Goal: Communication & Community: Answer question/provide support

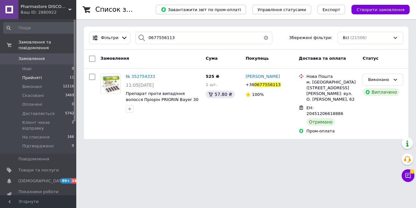
click at [42, 73] on li "Прийняті 11" at bounding box center [39, 77] width 78 height 9
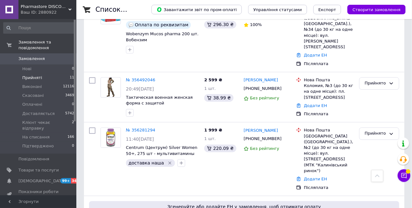
scroll to position [548, 0]
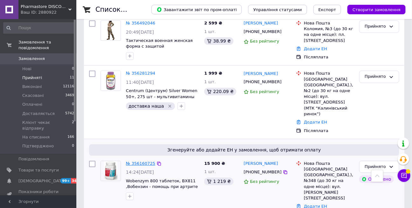
click at [149, 161] on link "№ 356160725" at bounding box center [140, 163] width 29 height 5
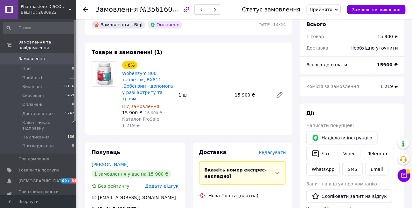
scroll to position [202, 0]
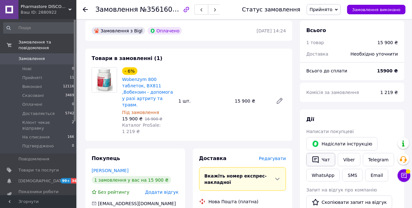
click at [326, 153] on button "Чат" at bounding box center [320, 159] width 29 height 13
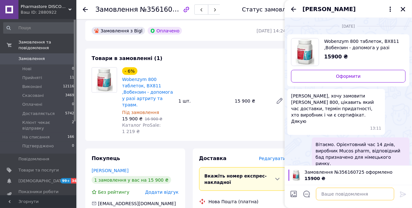
click at [345, 191] on textarea at bounding box center [355, 194] width 78 height 13
type textarea "Для самовивозу Воздвиженська 54"
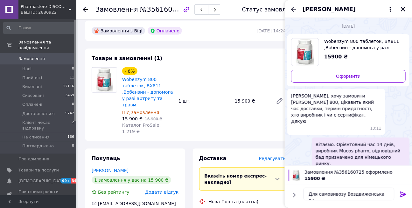
click at [401, 195] on icon at bounding box center [403, 195] width 6 height 6
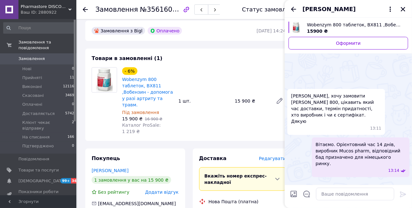
scroll to position [118, 0]
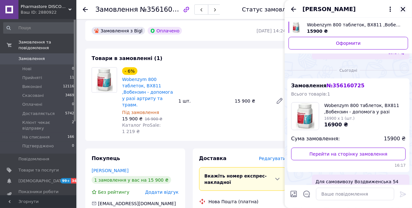
click at [401, 11] on icon "Закрити" at bounding box center [403, 9] width 4 height 4
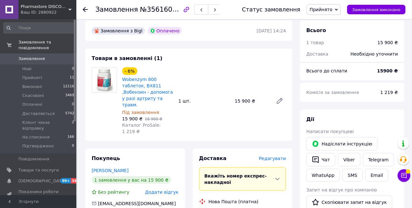
click at [34, 56] on span "Замовлення" at bounding box center [31, 59] width 26 height 6
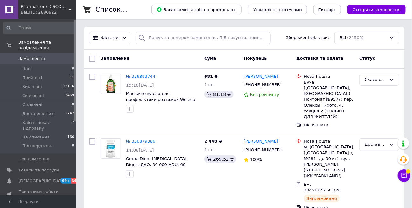
click at [37, 56] on span "Замовлення" at bounding box center [31, 59] width 26 height 6
